Goal: Information Seeking & Learning: Check status

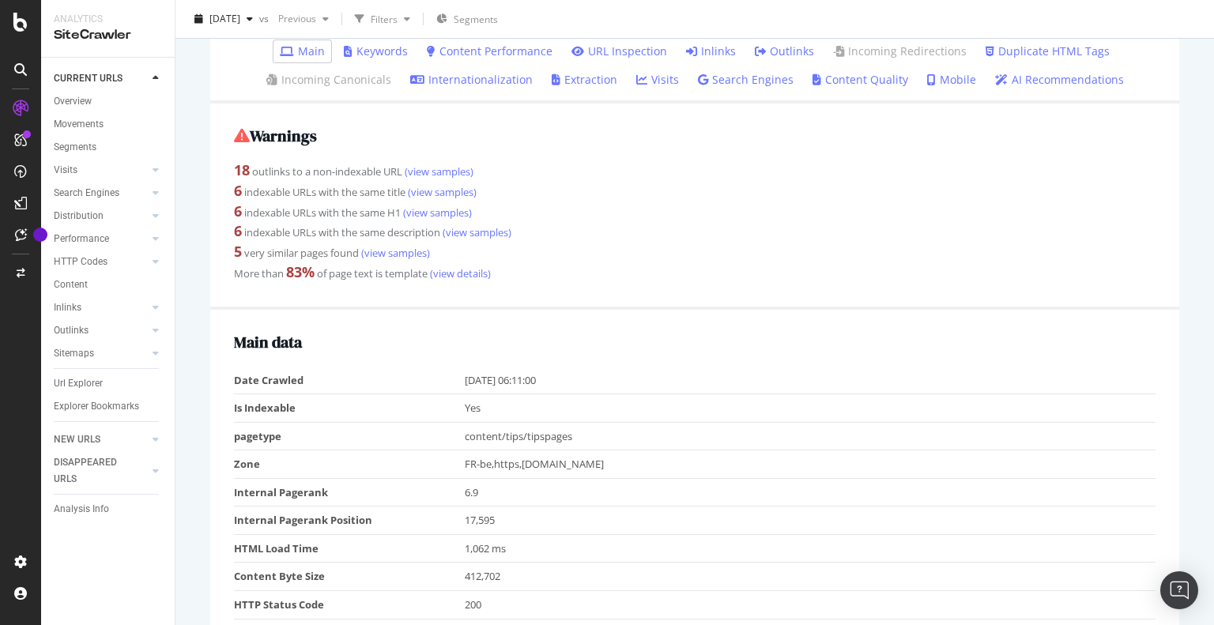
scroll to position [237, 0]
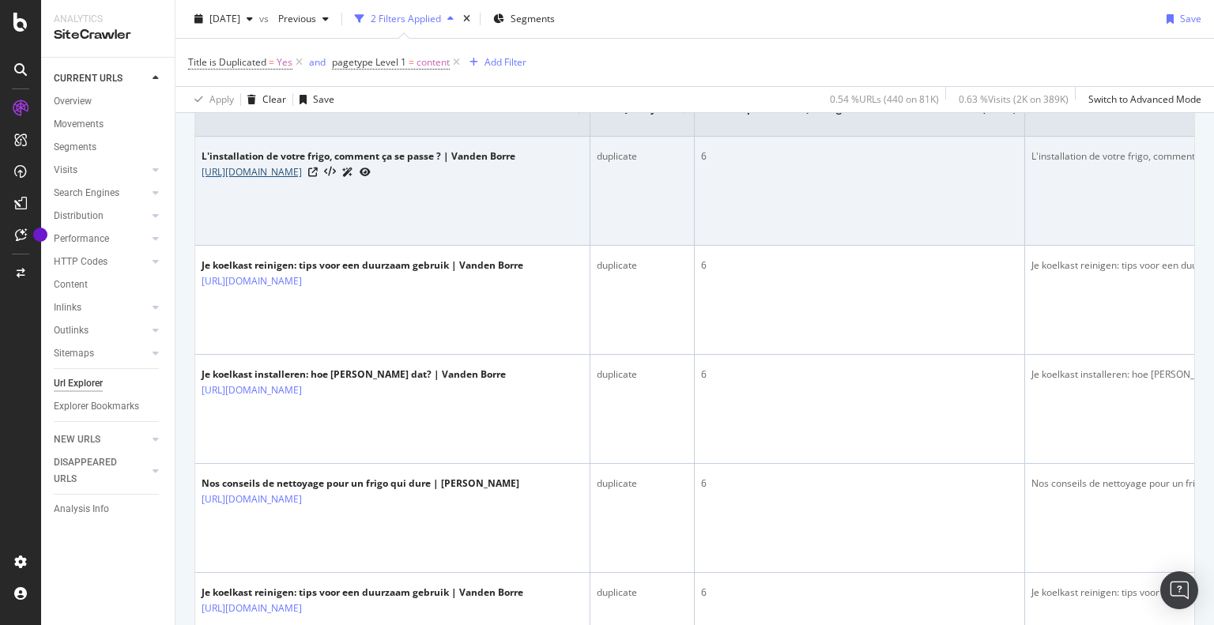
scroll to position [237, 0]
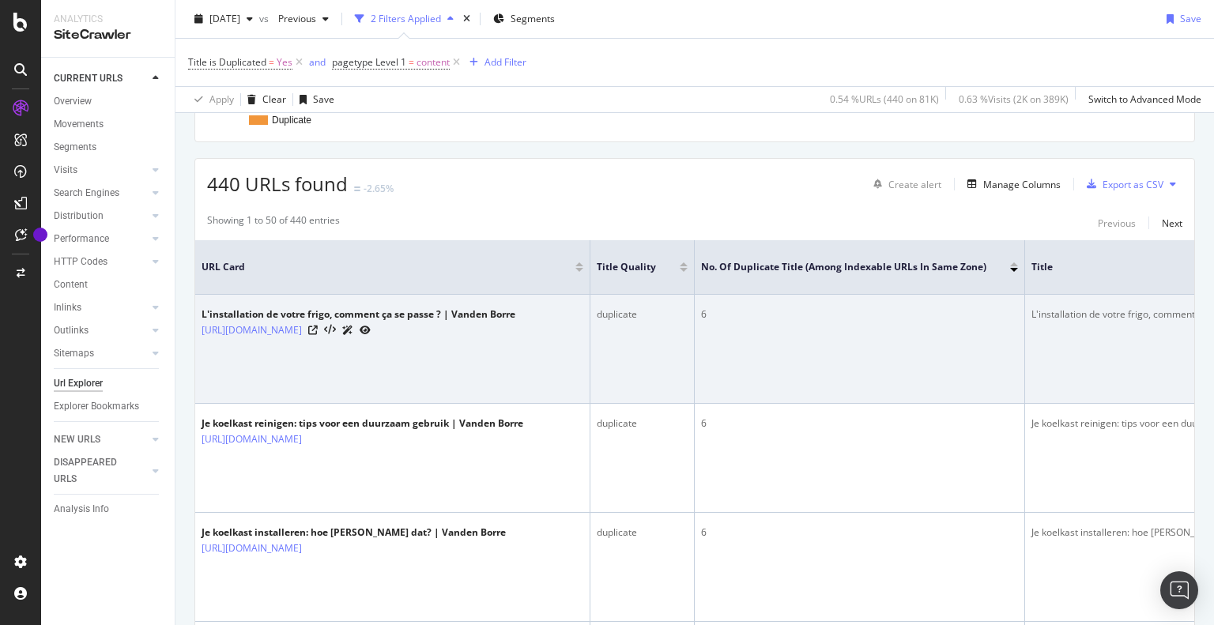
click at [779, 324] on td "6" at bounding box center [860, 349] width 330 height 109
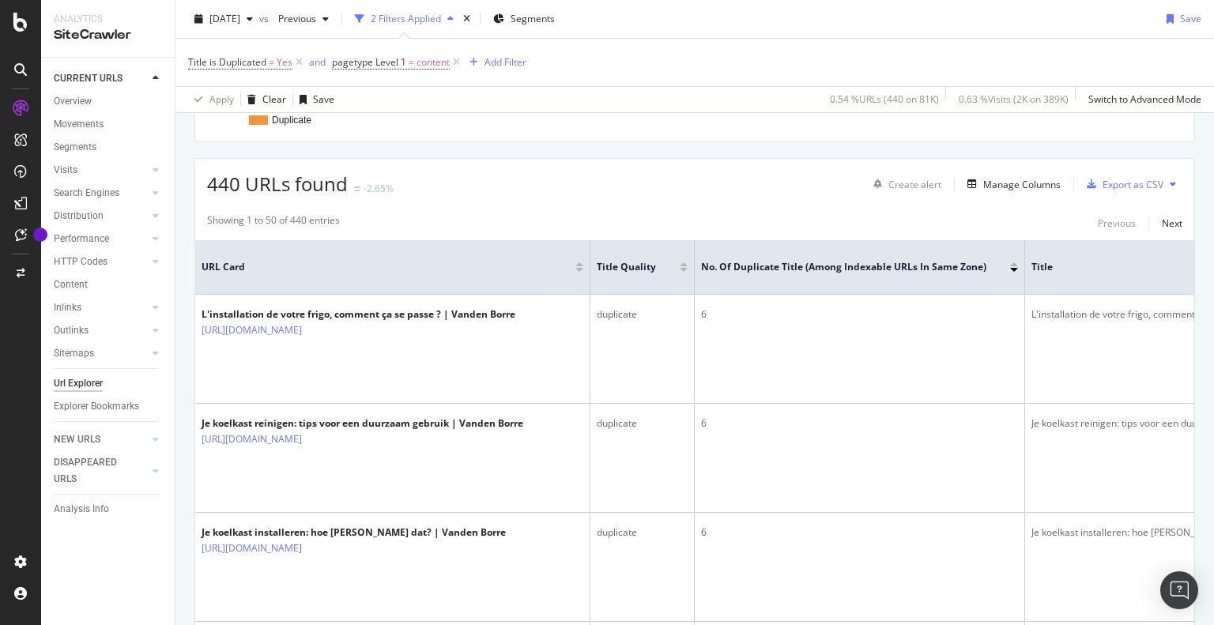
scroll to position [237, 40]
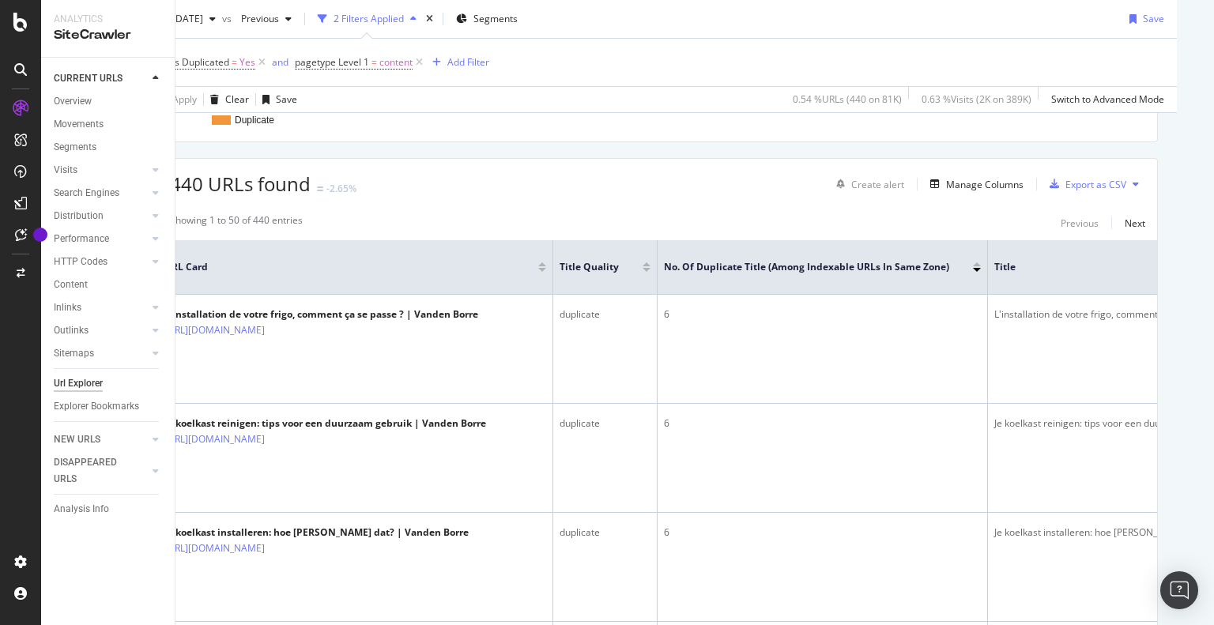
click at [1119, 253] on th "Title" at bounding box center [1172, 267] width 369 height 55
click at [1125, 218] on div "Next" at bounding box center [1135, 223] width 21 height 13
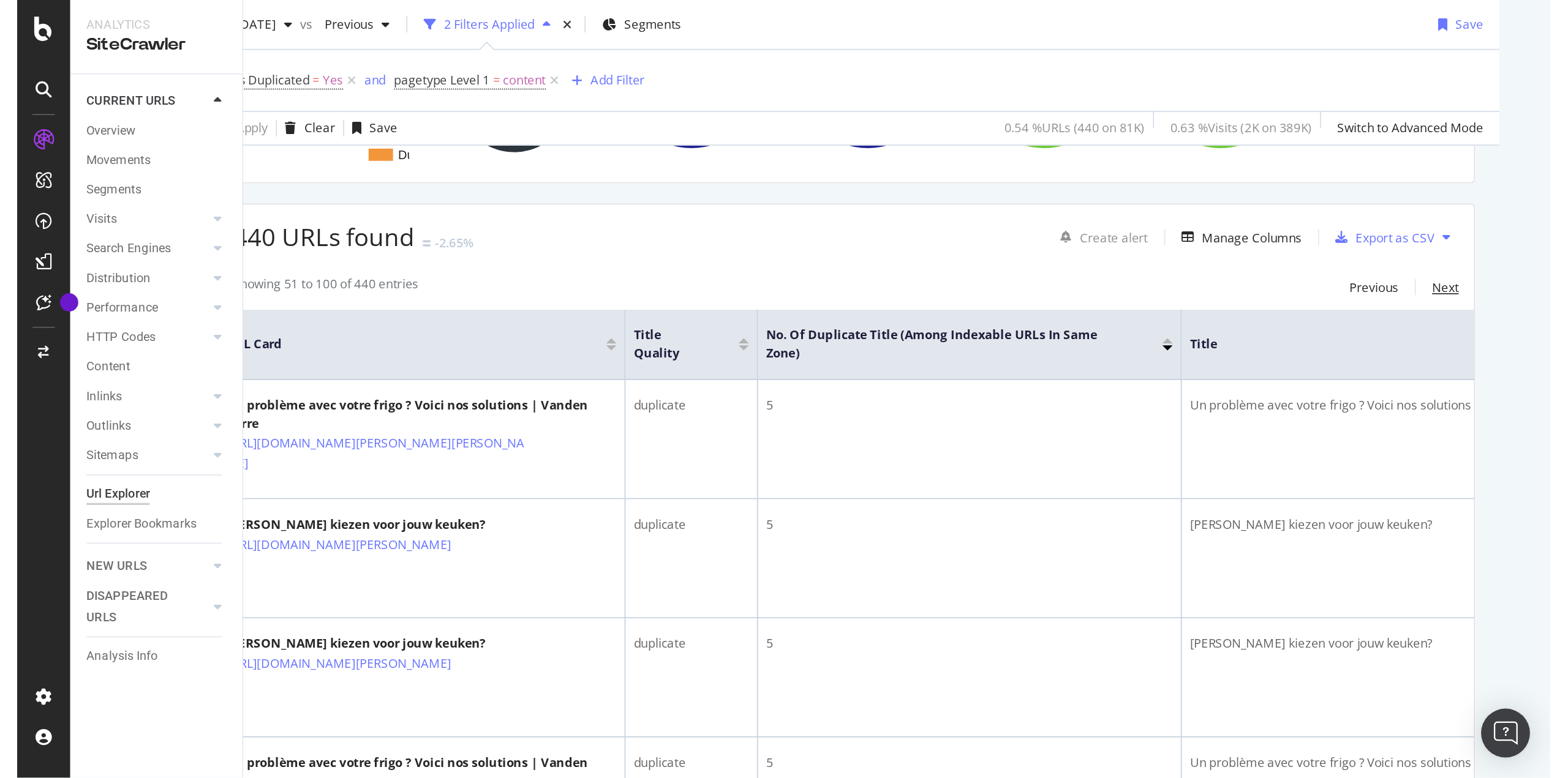
scroll to position [184, 0]
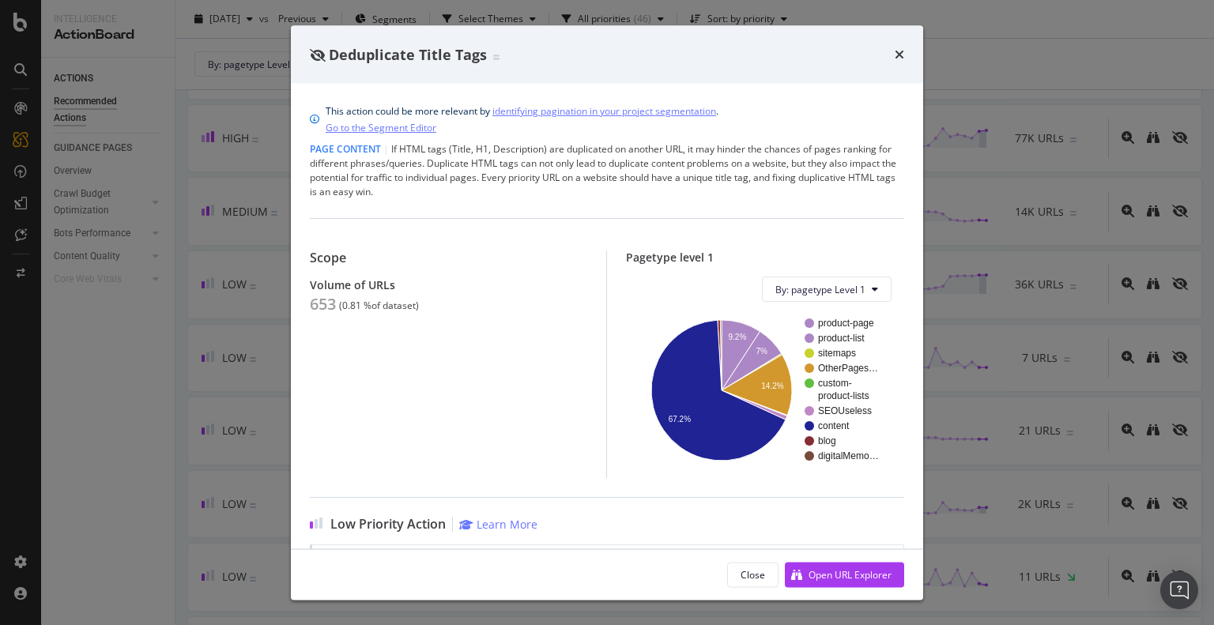
scroll to position [90, 0]
